Goal: Information Seeking & Learning: Find specific fact

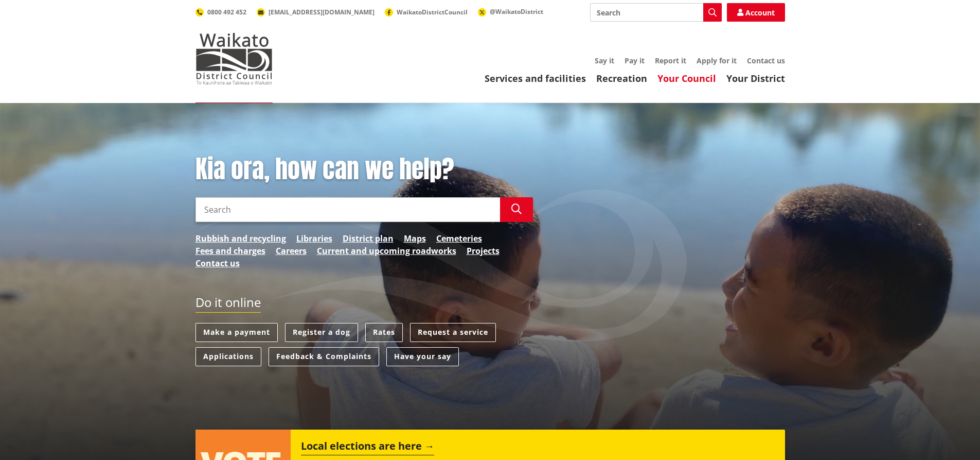
click at [680, 80] on link "Your Council" at bounding box center [687, 78] width 59 height 12
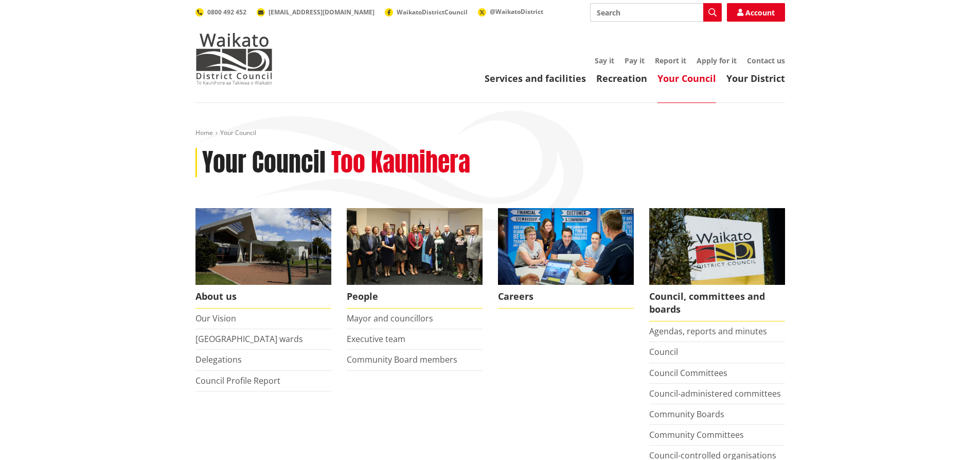
click at [646, 16] on input "Search" at bounding box center [656, 12] width 132 height 19
type input "JMA"
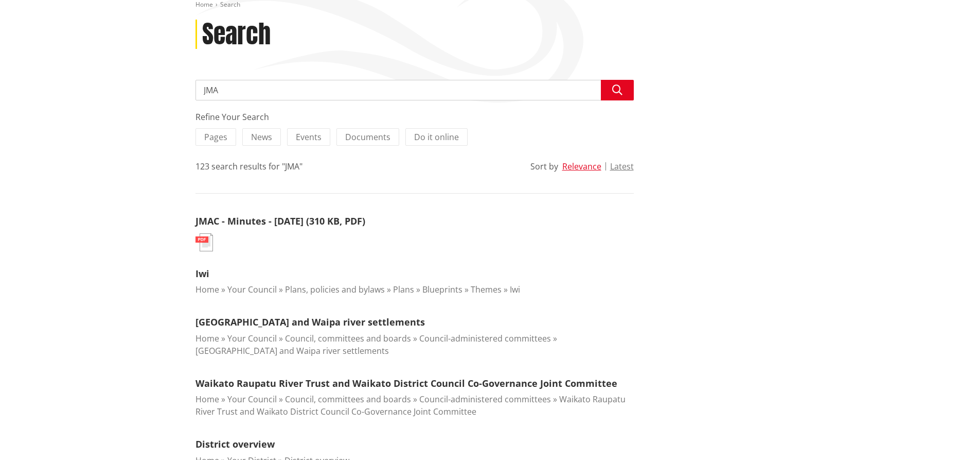
scroll to position [154, 0]
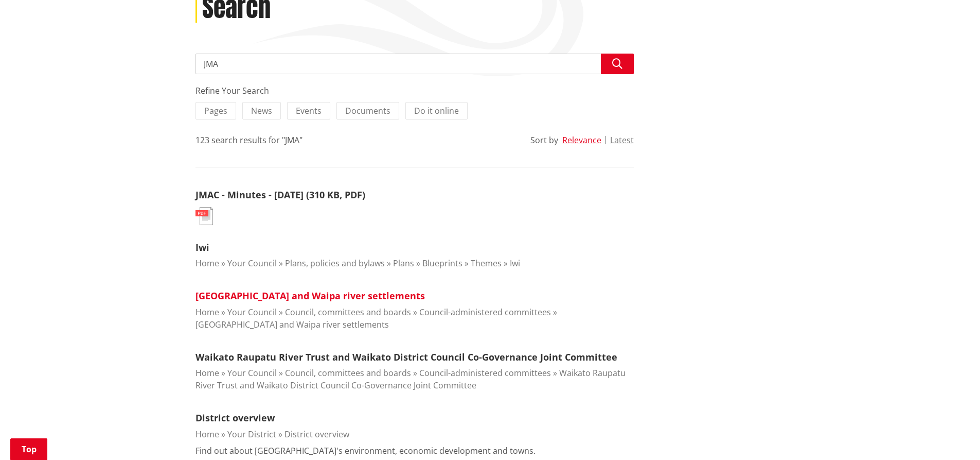
click at [320, 295] on link "[GEOGRAPHIC_DATA] and Waipa river settlements" at bounding box center [311, 295] width 230 height 12
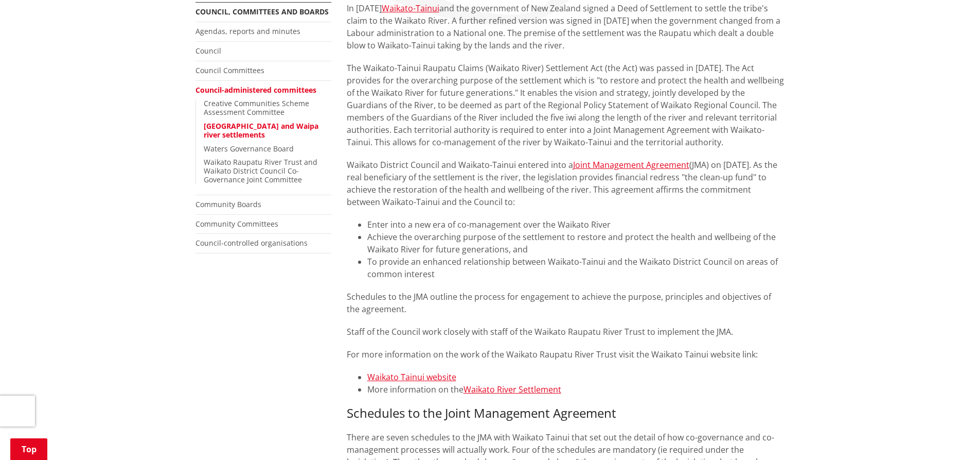
scroll to position [51, 0]
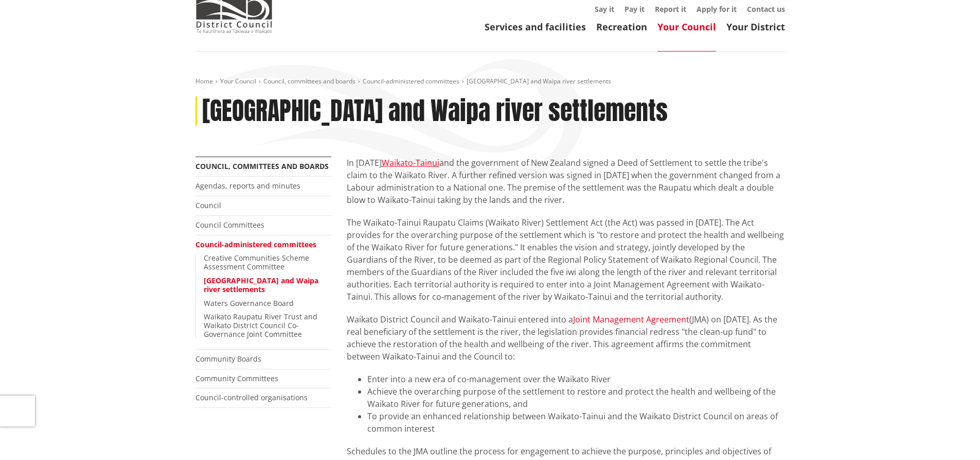
click at [638, 316] on link "Joint Management Agreement" at bounding box center [631, 318] width 116 height 11
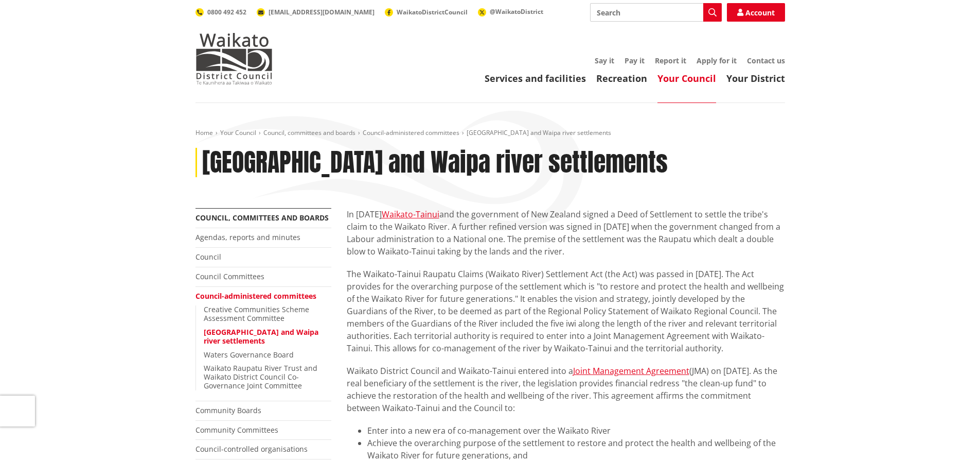
scroll to position [51, 0]
